Goal: Check status: Check status

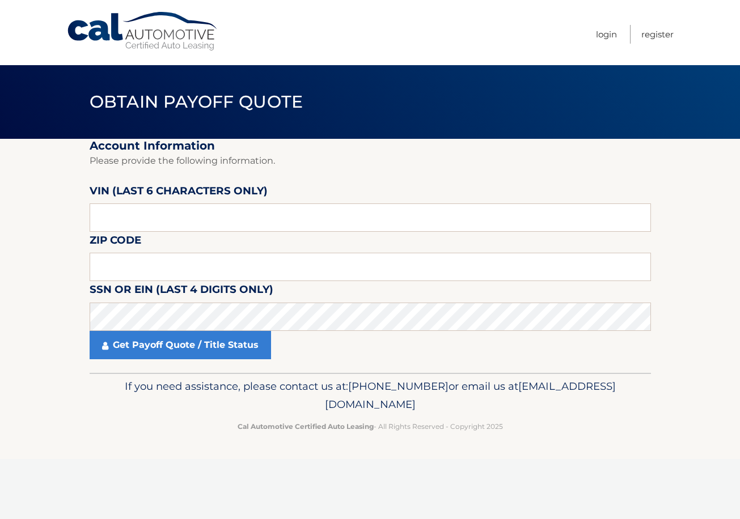
type input "3C4NJD"
type input "1"
drag, startPoint x: 0, startPoint y: 0, endPoint x: 173, endPoint y: 226, distance: 284.7
click at [173, 226] on input "3C4NJD" at bounding box center [370, 217] width 561 height 28
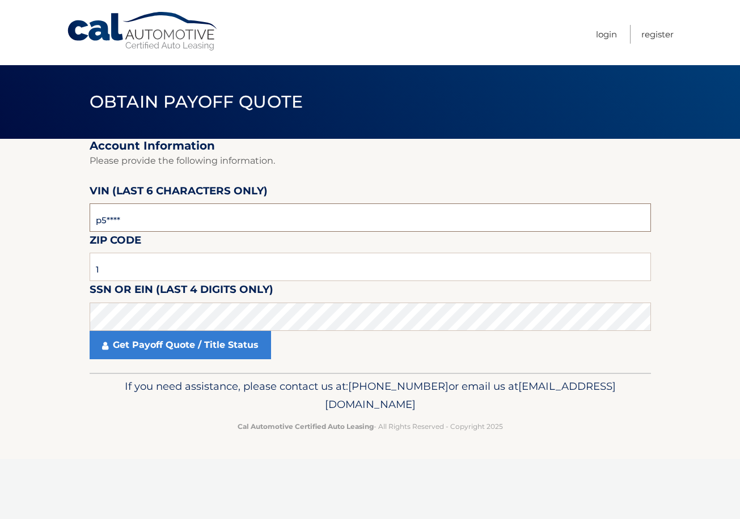
type input "p*****"
type input "504504"
type input "14127"
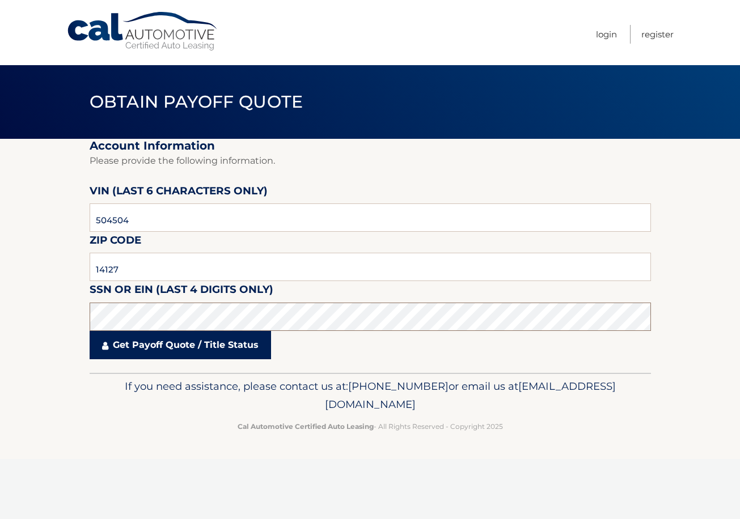
click at [168, 334] on fieldset "Account Information Please provide the following information. [PERSON_NAME] (la…" at bounding box center [370, 256] width 561 height 234
click at [165, 339] on link "Get Payoff Quote / Title Status" at bounding box center [180, 345] width 181 height 28
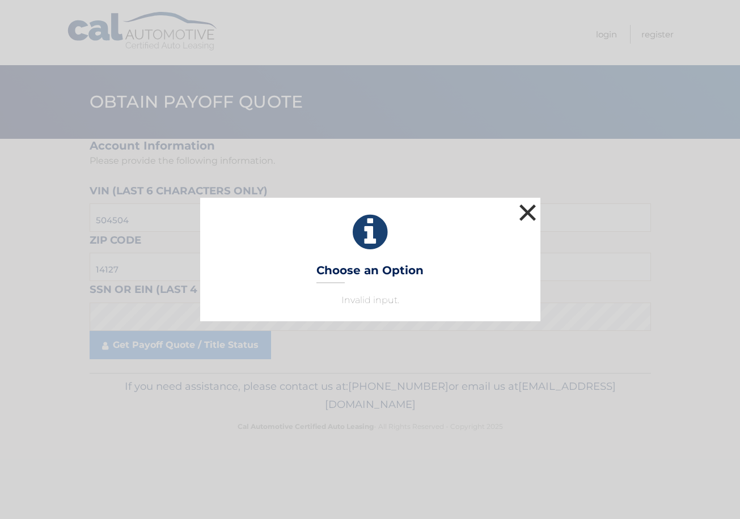
click at [522, 206] on button "×" at bounding box center [527, 212] width 23 height 23
